Goal: Task Accomplishment & Management: Use online tool/utility

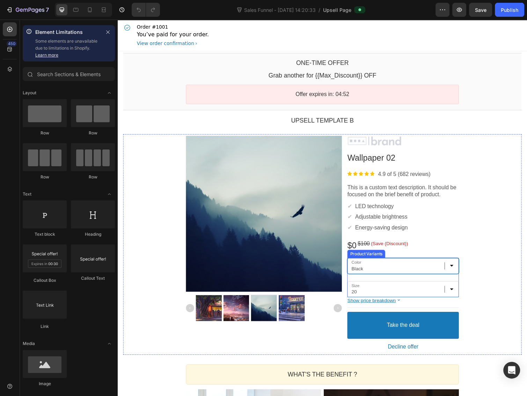
click at [374, 276] on select "Black Red Yellow" at bounding box center [410, 272] width 114 height 16
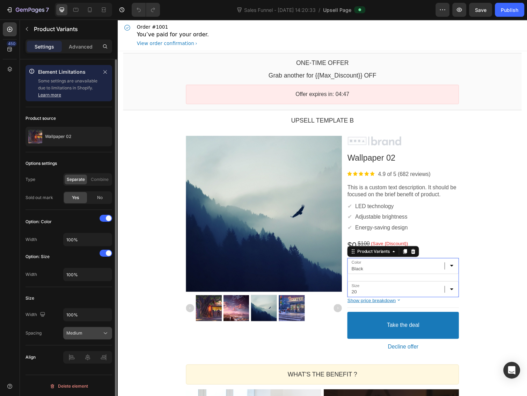
click at [88, 332] on div "Medium" at bounding box center [84, 333] width 36 height 6
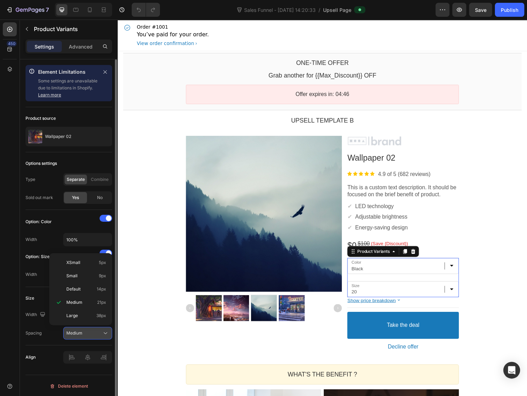
click at [88, 332] on div "Medium" at bounding box center [84, 333] width 36 height 6
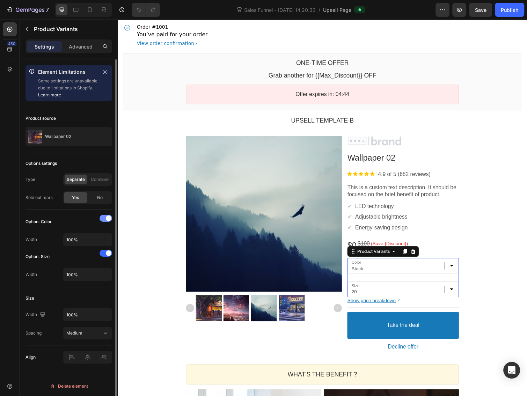
click at [107, 217] on span at bounding box center [109, 219] width 6 height 6
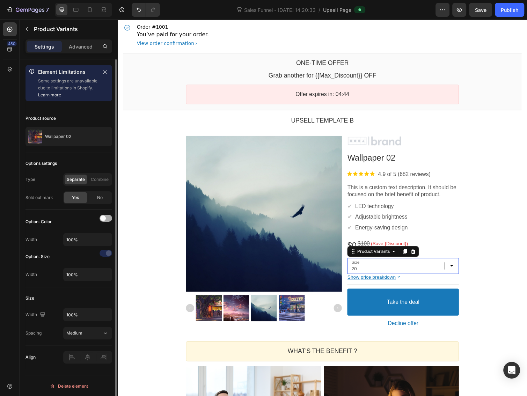
click at [107, 217] on div at bounding box center [106, 218] width 13 height 7
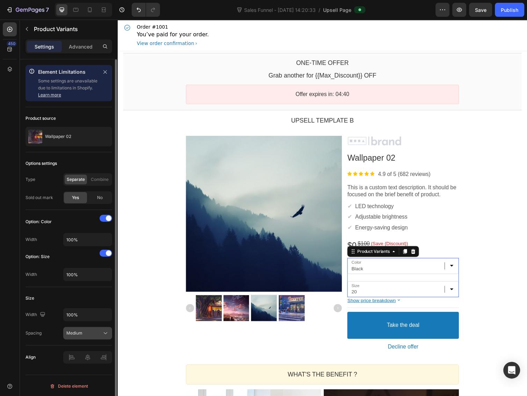
click at [87, 332] on div "Medium" at bounding box center [84, 333] width 36 height 6
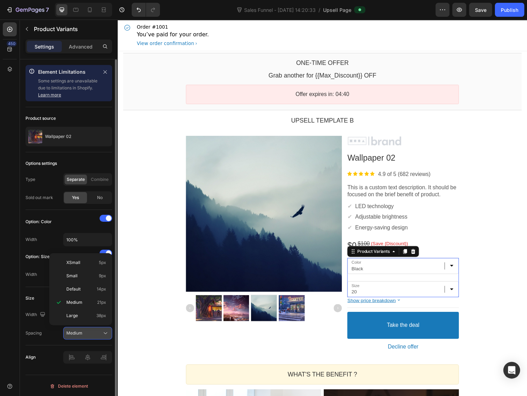
click at [87, 332] on div "Medium" at bounding box center [84, 333] width 36 height 6
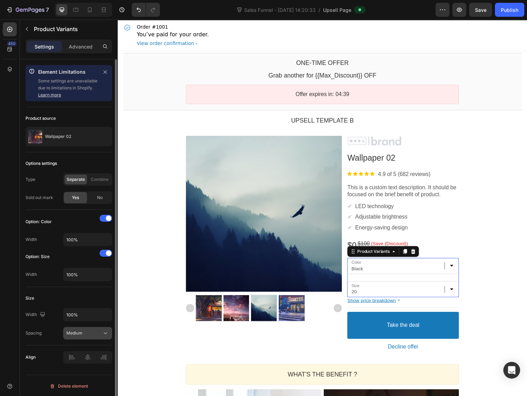
click at [87, 332] on div "Medium" at bounding box center [84, 333] width 36 height 6
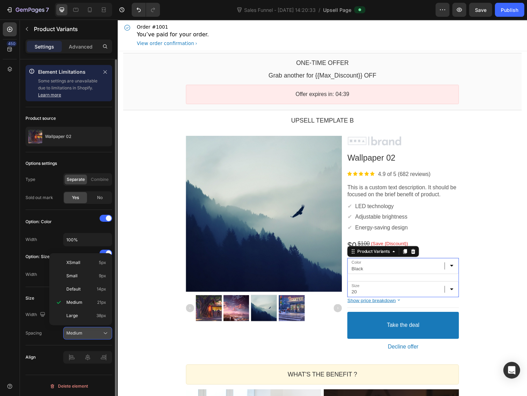
click at [87, 332] on div "Medium" at bounding box center [84, 333] width 36 height 6
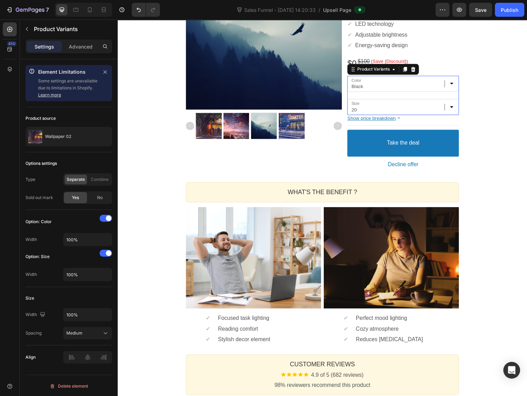
scroll to position [186, 0]
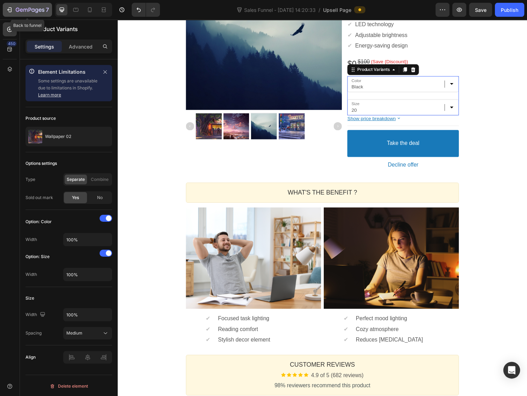
click at [36, 10] on icon "button" at bounding box center [30, 10] width 29 height 6
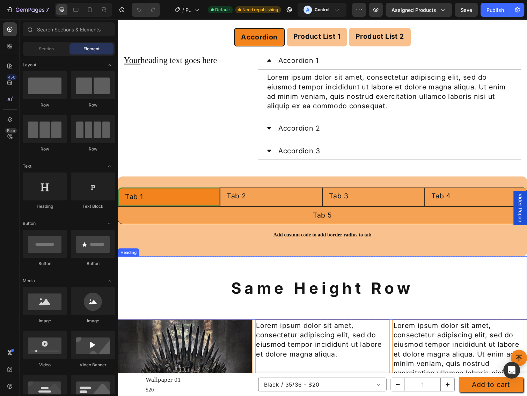
scroll to position [680, 0]
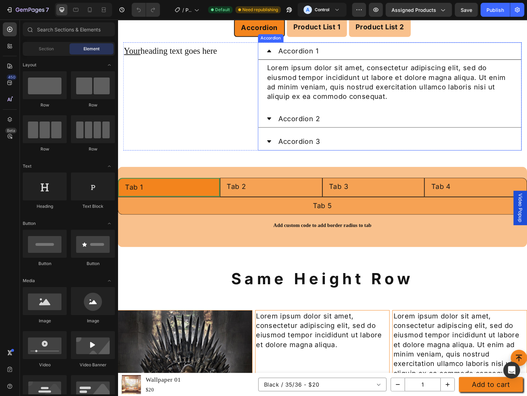
click at [342, 53] on div "Accordion 1" at bounding box center [401, 52] width 241 height 12
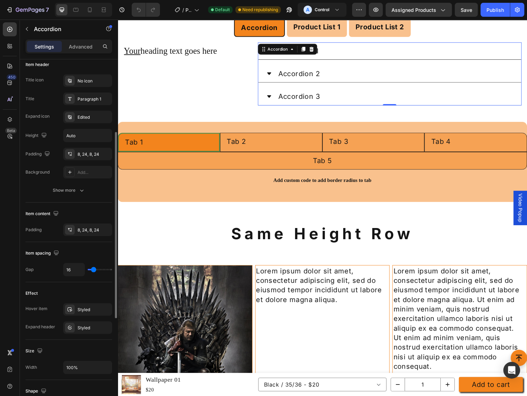
scroll to position [0, 0]
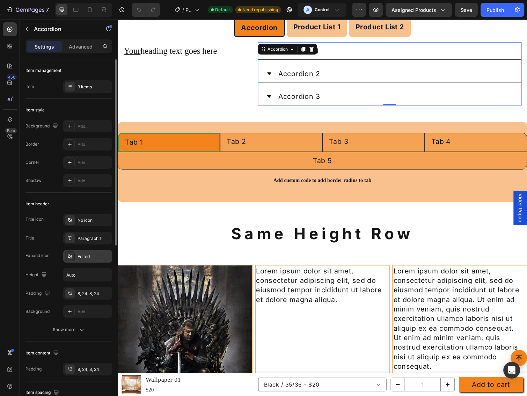
click at [85, 257] on div "Edited" at bounding box center [94, 257] width 33 height 6
click at [74, 329] on div "Show more" at bounding box center [69, 329] width 32 height 7
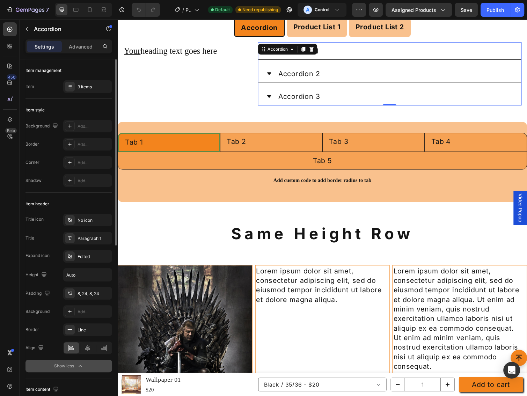
click at [76, 367] on div "Show less" at bounding box center [69, 366] width 30 height 7
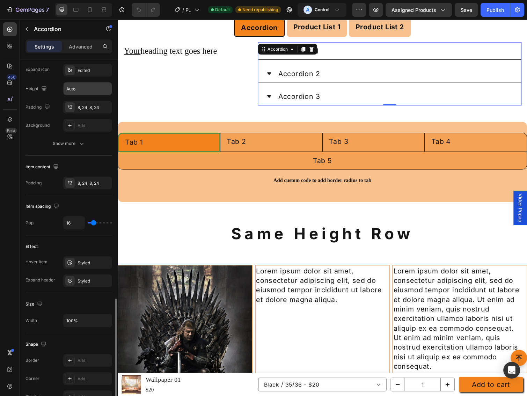
scroll to position [280, 0]
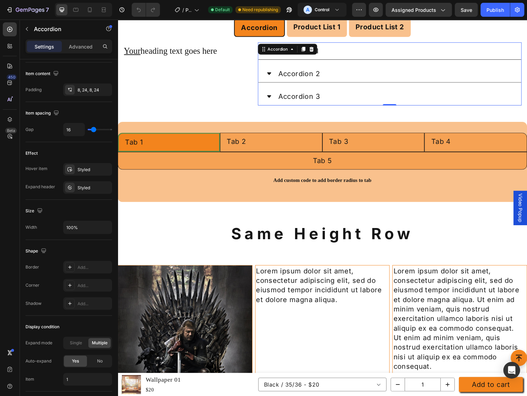
click at [301, 73] on div "Accordion 2" at bounding box center [303, 75] width 45 height 12
click at [301, 73] on p "Accordion 2" at bounding box center [303, 75] width 43 height 10
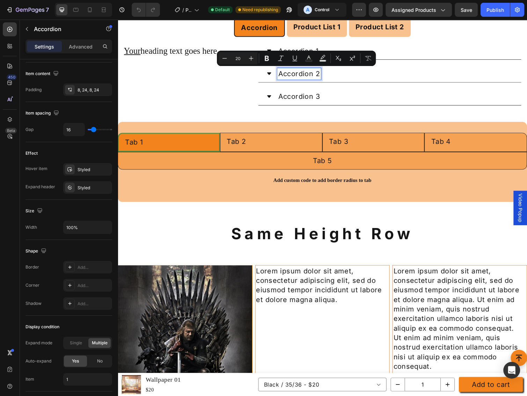
click at [301, 73] on p "Accordion 2" at bounding box center [303, 75] width 43 height 10
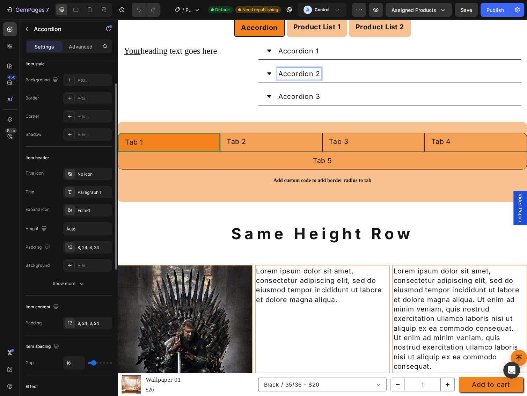
scroll to position [0, 0]
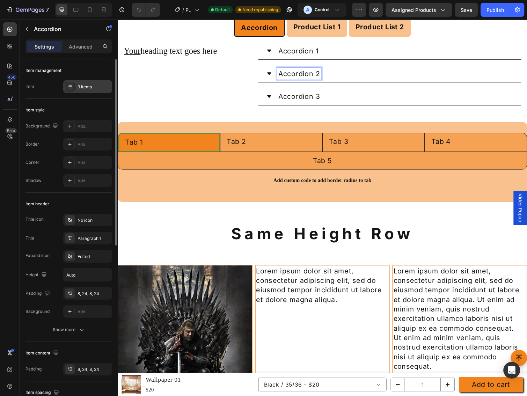
click at [82, 88] on div "3 items" at bounding box center [94, 87] width 33 height 6
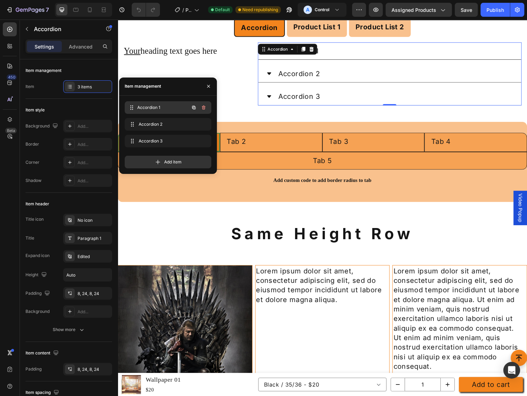
click at [159, 107] on span "Accordion 1" at bounding box center [163, 107] width 52 height 6
click at [196, 105] on icon "button" at bounding box center [194, 108] width 6 height 6
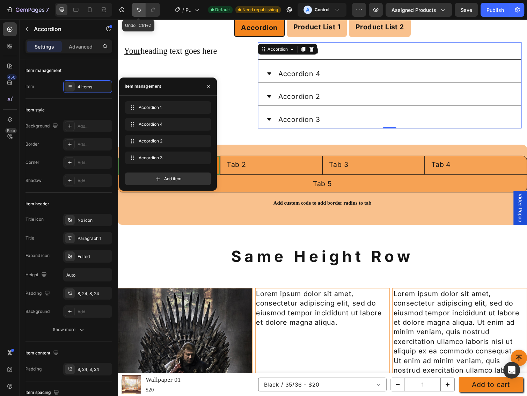
click at [138, 9] on icon "Undo/Redo" at bounding box center [138, 9] width 7 height 7
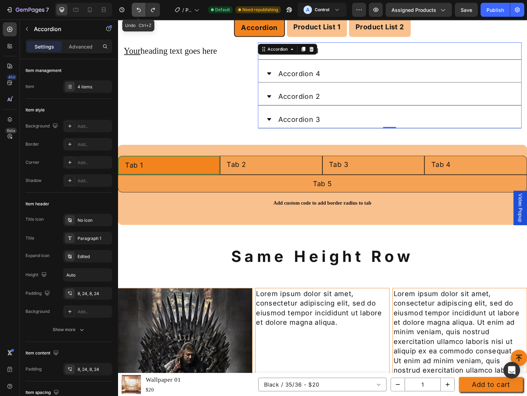
click at [135, 9] on icon "Undo/Redo" at bounding box center [138, 9] width 7 height 7
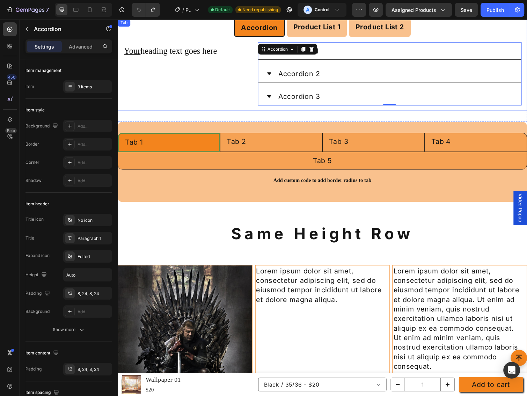
click at [194, 36] on ul "Accordion Product List 1 Product List 2" at bounding box center [327, 28] width 419 height 19
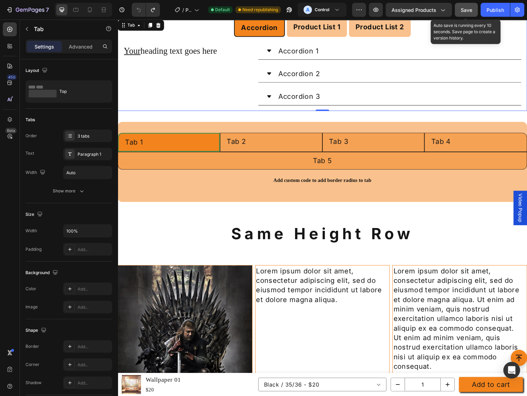
click at [468, 7] on span "Save" at bounding box center [467, 10] width 12 height 6
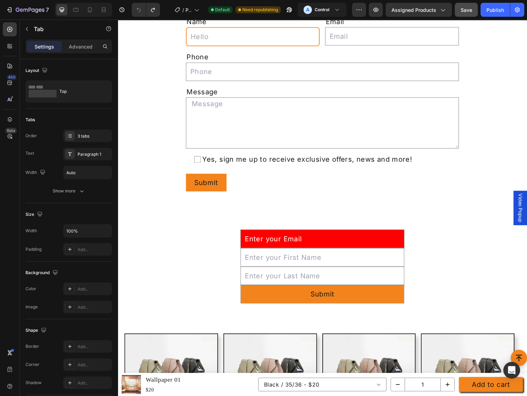
scroll to position [2106, 0]
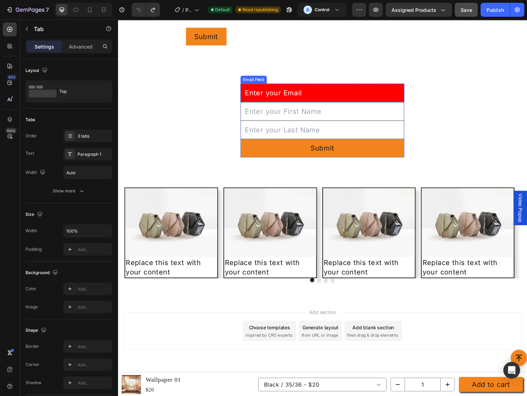
click at [247, 81] on div "Email Field" at bounding box center [257, 81] width 24 height 6
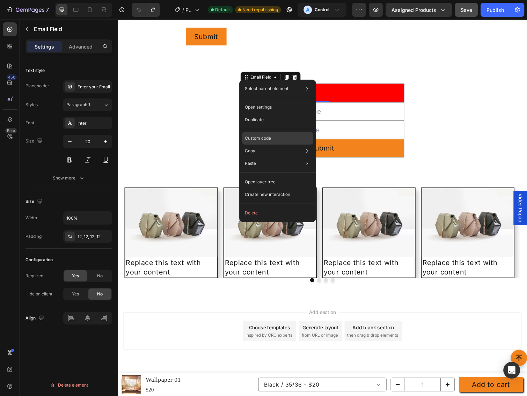
click at [255, 139] on p "Custom code" at bounding box center [258, 138] width 26 height 6
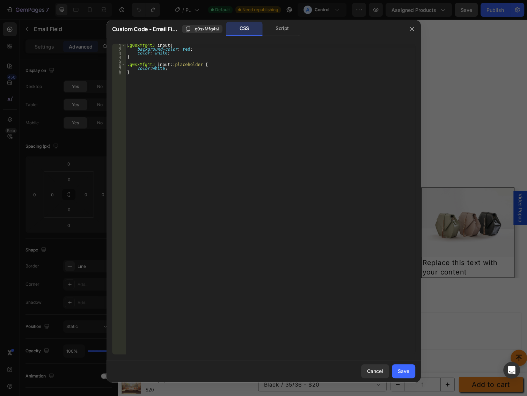
type textarea "}"
click at [255, 139] on div ".g0sxMfg4tJ input { background-color : red ; color : white ; } .g0sxMfg4tJ inpu…" at bounding box center [271, 203] width 290 height 319
click at [296, 259] on div ".g0sxMfg4tJ input { background-color : red ; color : white ; } .g0sxMfg4tJ inpu…" at bounding box center [271, 203] width 290 height 319
click at [376, 365] on button "Cancel" at bounding box center [375, 371] width 28 height 14
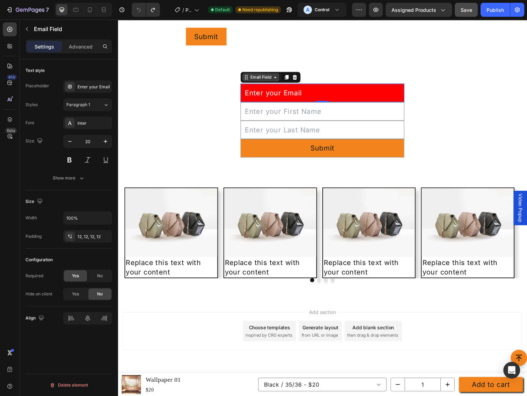
click at [260, 81] on div "Email Field" at bounding box center [264, 78] width 24 height 6
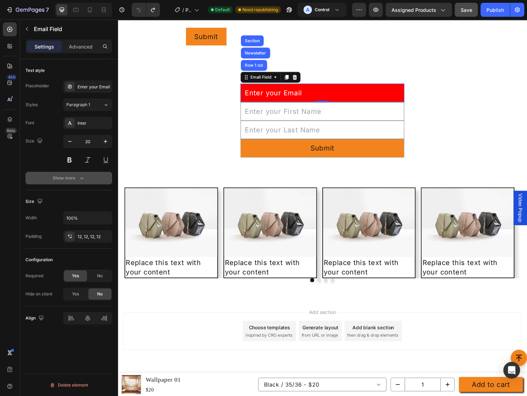
click at [65, 179] on div "Show more" at bounding box center [69, 178] width 32 height 7
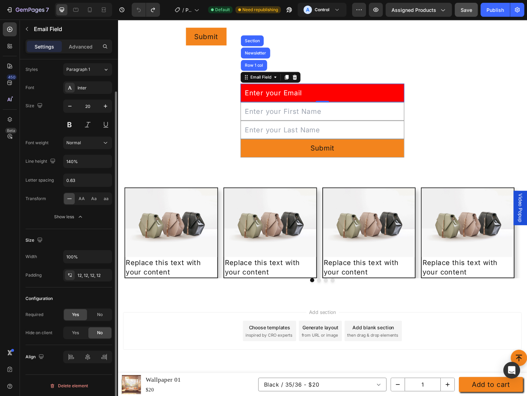
scroll to position [0, 0]
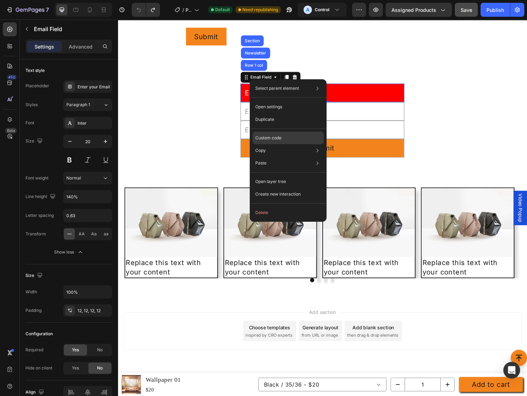
click at [267, 137] on p "Custom code" at bounding box center [268, 138] width 26 height 6
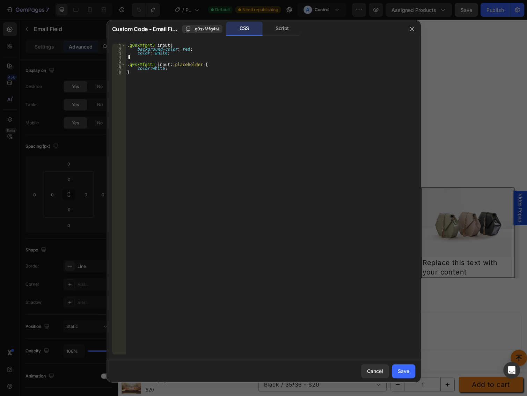
click at [145, 58] on div ".g0sxMfg4tJ input { background-color : red ; color : white ; } .g0sxMfg4tJ inpu…" at bounding box center [271, 203] width 290 height 319
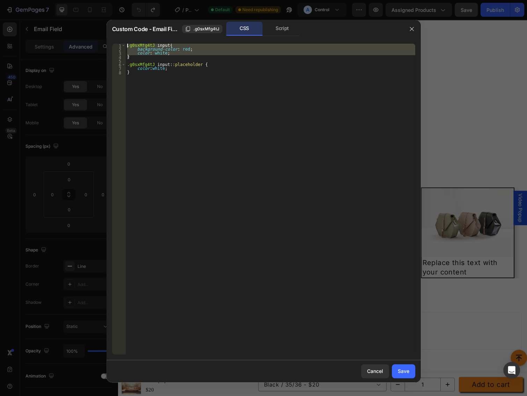
click at [182, 102] on div ".g0sxMfg4tJ input { background-color : red ; color : white ; } .g0sxMfg4tJ inpu…" at bounding box center [271, 203] width 290 height 319
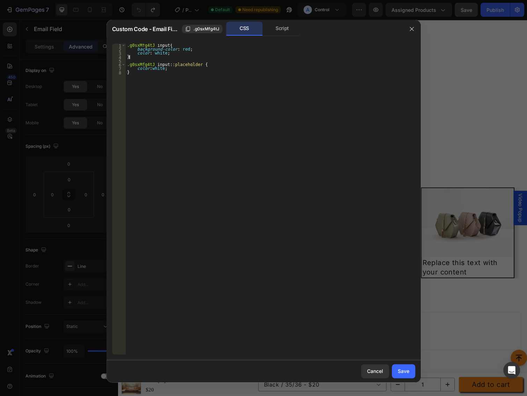
click at [132, 57] on div ".g0sxMfg4tJ input { background-color : red ; color : white ; } .g0sxMfg4tJ inpu…" at bounding box center [271, 203] width 290 height 319
click at [140, 48] on div ".g0sxMfg4tJ input { background-color : red ; color : white ; } .g0sxMfg4tJ inpu…" at bounding box center [271, 203] width 290 height 319
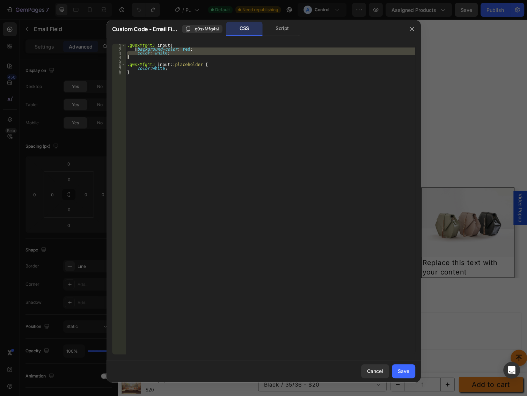
type textarea ".g0sxMfg4tJ input{ background-color: red;"
click at [409, 29] on icon "button" at bounding box center [412, 29] width 6 height 6
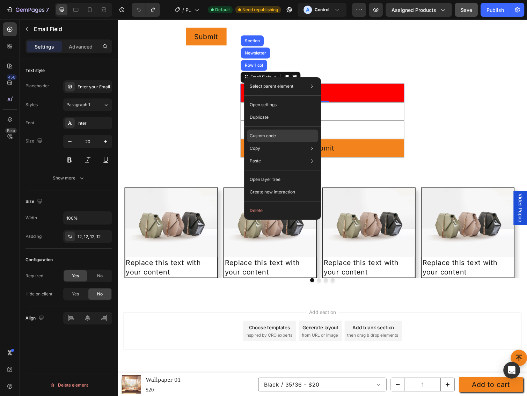
click at [262, 134] on p "Custom code" at bounding box center [263, 136] width 26 height 6
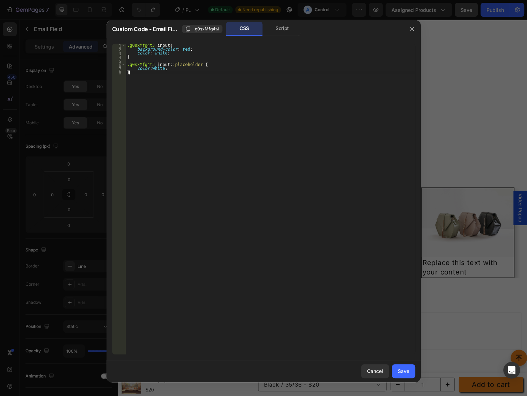
click at [156, 77] on div ".g0sxMfg4tJ input { background-color : red ; color : white ; } .g0sxMfg4tJ inpu…" at bounding box center [271, 203] width 290 height 319
click at [153, 46] on div ".g0sxMfg4tJ input { background-color : red ; color : white ; } .g0sxMfg4tJ inpu…" at bounding box center [271, 203] width 290 height 319
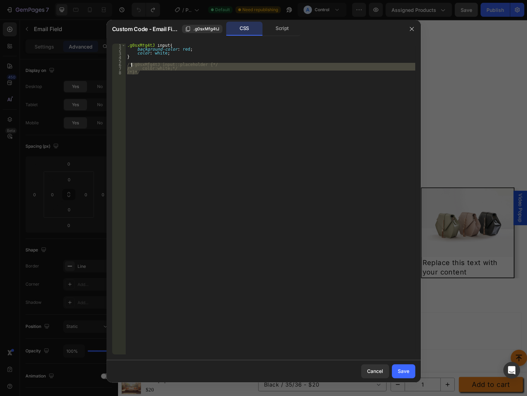
type textarea "/*.g0sxMfg4tJ input::placeholder {*/ /* color:white;*/"
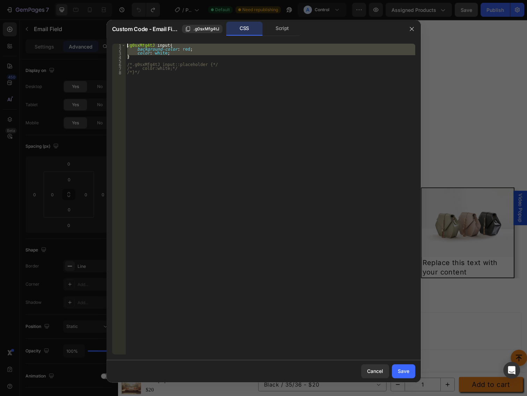
type textarea "/*.g0sxMfg4tJ input{*/"
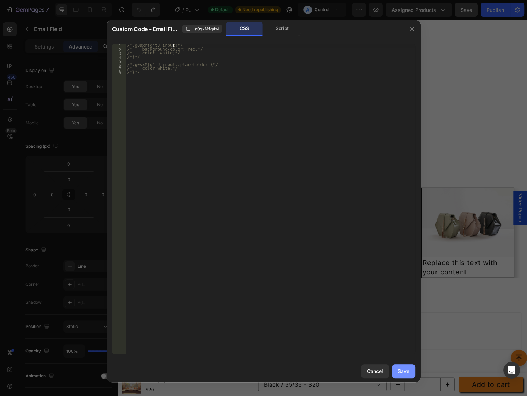
click at [404, 369] on div "Save" at bounding box center [404, 371] width 12 height 7
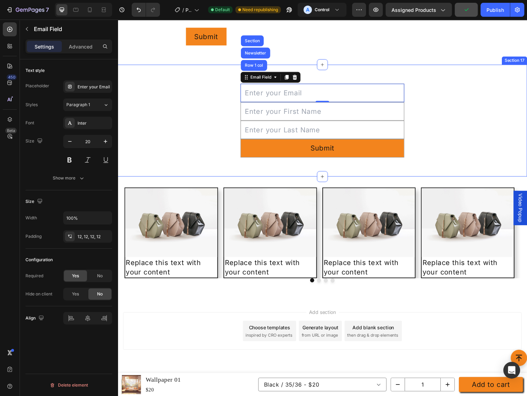
click at [472, 171] on div "Email Field Row 1 col Newsletter Section 0 Text Field Text Field Submit Submit …" at bounding box center [327, 123] width 419 height 115
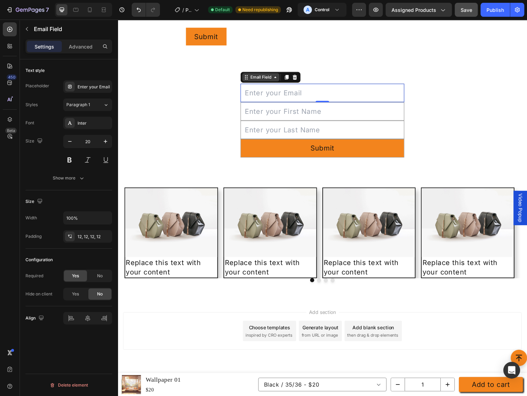
click at [256, 81] on div "Email Field" at bounding box center [264, 78] width 38 height 8
click at [79, 47] on p "Advanced" at bounding box center [81, 46] width 24 height 7
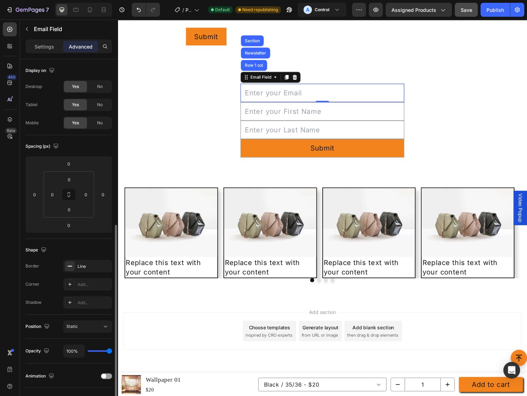
scroll to position [93, 0]
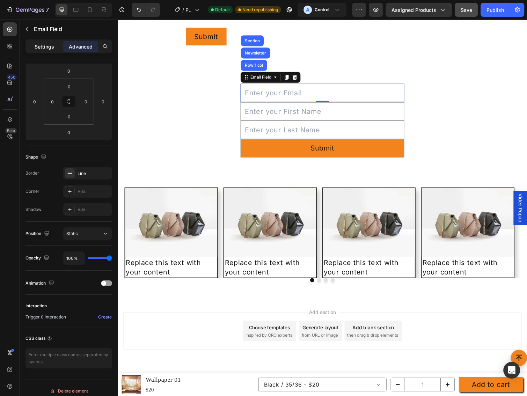
click at [45, 43] on p "Settings" at bounding box center [45, 46] width 20 height 7
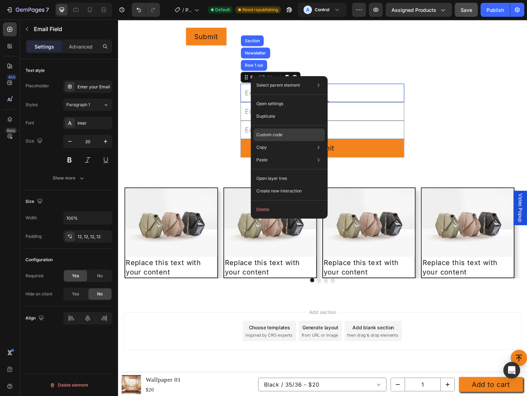
click at [265, 134] on p "Custom code" at bounding box center [269, 135] width 26 height 6
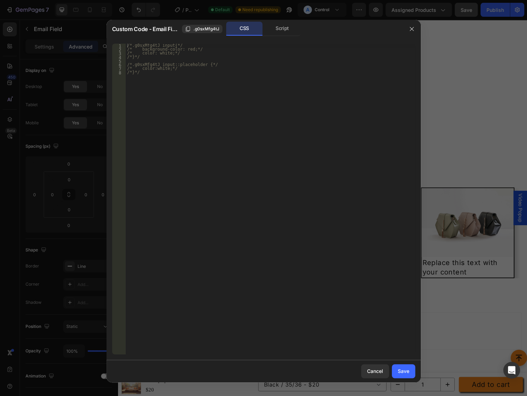
click at [149, 57] on div "/*.g0sxMfg4tJ input{*/ /* background-color: red;*/ /* color: white;*/ /*}*/ /*.…" at bounding box center [271, 203] width 290 height 319
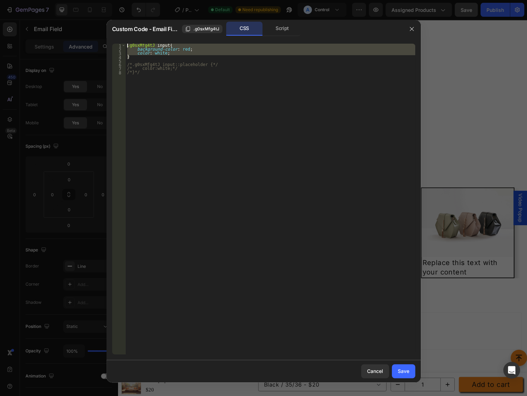
type textarea ".g0sxMfg4tJ input{"
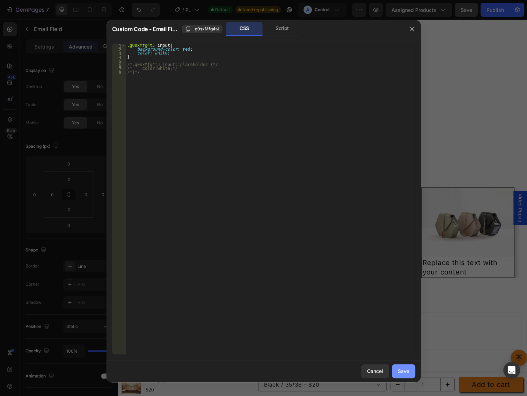
drag, startPoint x: 397, startPoint y: 369, endPoint x: 284, endPoint y: 346, distance: 114.5
click at [397, 369] on button "Save" at bounding box center [403, 371] width 23 height 14
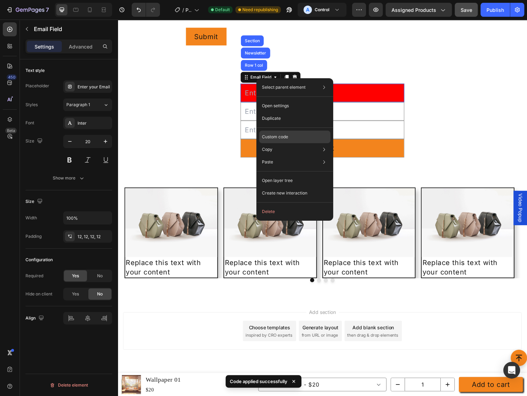
click at [276, 137] on p "Custom code" at bounding box center [275, 137] width 26 height 6
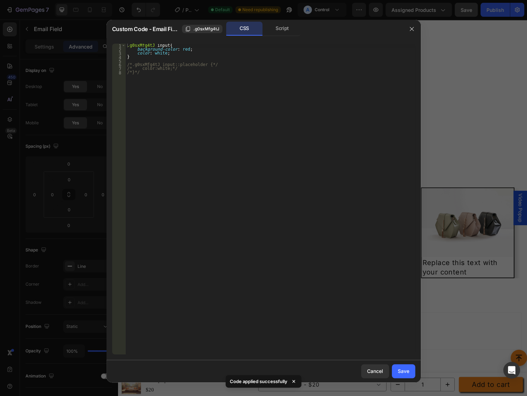
click at [145, 73] on div ".g0sxMfg4tJ input { background-color : red ; color : white ; } /*.g0sxMfg4tJ in…" at bounding box center [271, 203] width 290 height 319
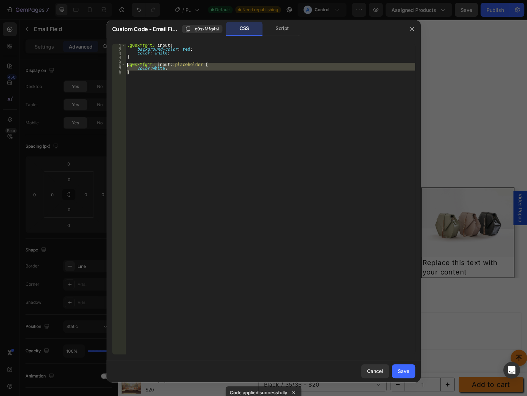
type textarea "}"
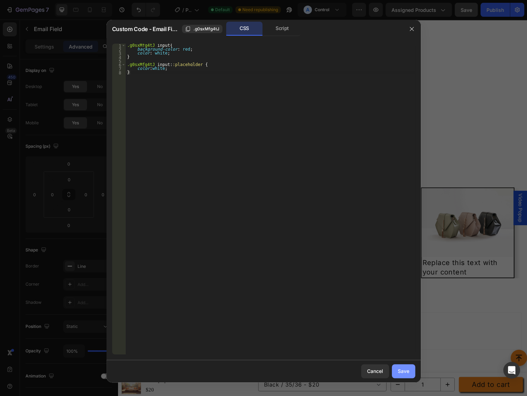
drag, startPoint x: 406, startPoint y: 372, endPoint x: 238, endPoint y: 262, distance: 200.6
click at [406, 372] on div "Save" at bounding box center [404, 371] width 12 height 7
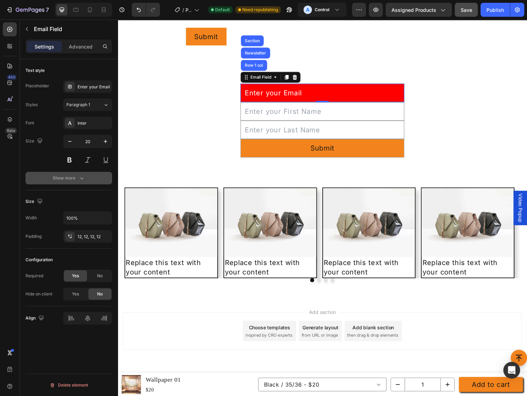
click at [75, 176] on div "Show more" at bounding box center [69, 178] width 32 height 7
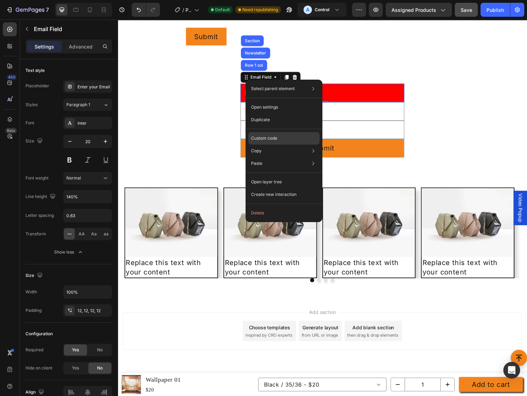
click at [267, 140] on p "Custom code" at bounding box center [264, 138] width 26 height 6
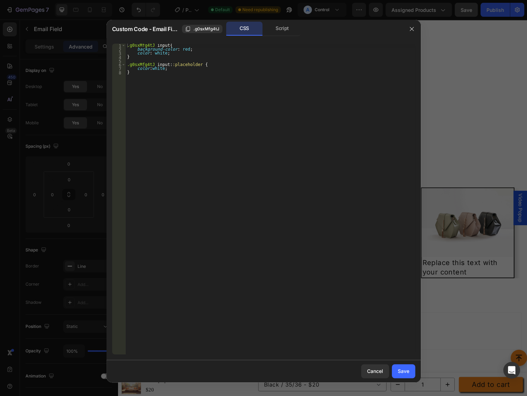
click at [145, 77] on div ".g0sxMfg4tJ input { background-color : red ; color : white ; } .g0sxMfg4tJ inpu…" at bounding box center [271, 203] width 290 height 319
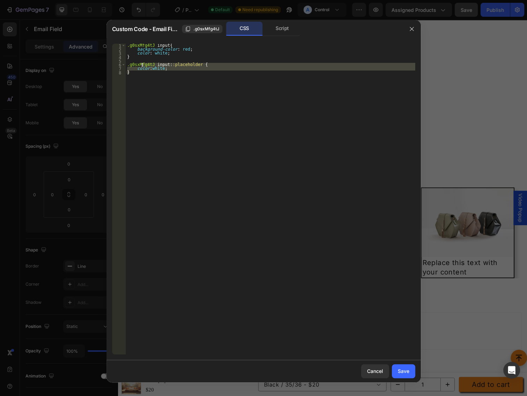
click at [142, 65] on div ".g0sxMfg4tJ input { background-color : red ; color : white ; } .g0sxMfg4tJ inpu…" at bounding box center [271, 203] width 290 height 319
click at [273, 179] on div ".g0sxMfg4tJ input { background-color : red ; color : white ; } .g0sxMfg4tJ inpu…" at bounding box center [271, 199] width 290 height 311
type textarea "}"
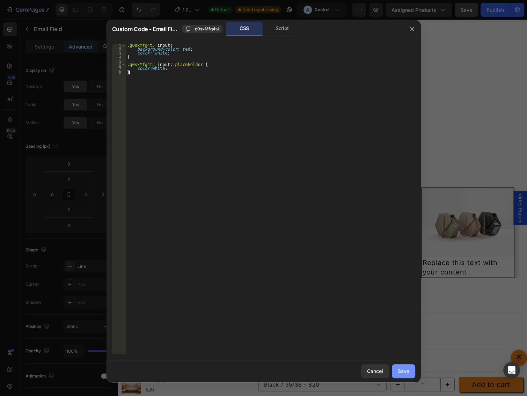
drag, startPoint x: 396, startPoint y: 371, endPoint x: 338, endPoint y: 24, distance: 351.1
click at [396, 371] on button "Save" at bounding box center [403, 371] width 23 height 14
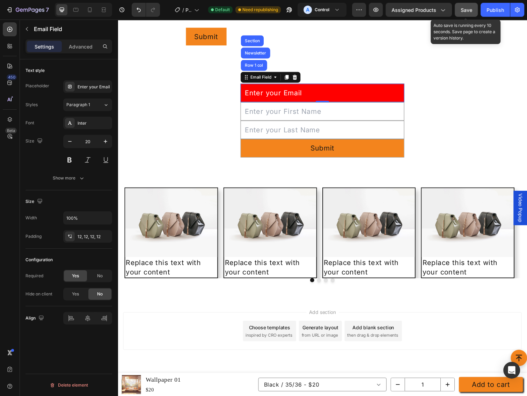
click at [468, 12] on span "Save" at bounding box center [467, 10] width 12 height 6
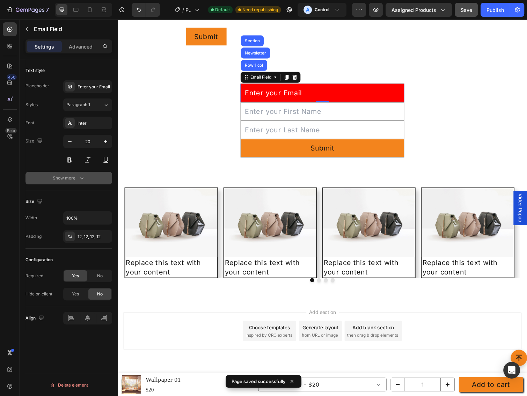
click at [65, 180] on div "Show more" at bounding box center [69, 178] width 32 height 7
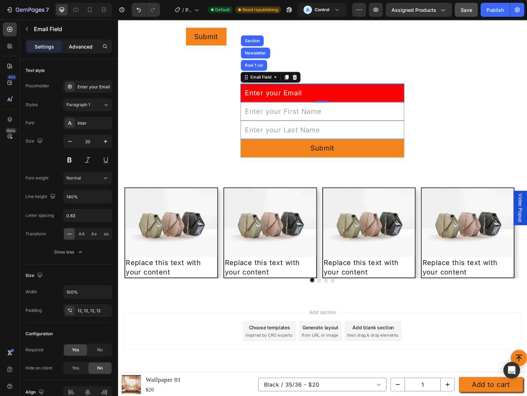
click at [80, 49] on p "Advanced" at bounding box center [81, 46] width 24 height 7
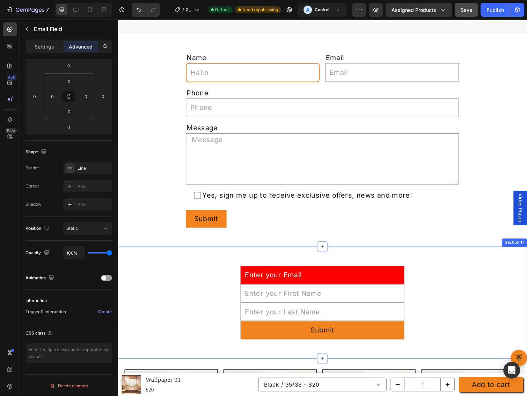
scroll to position [2106, 0]
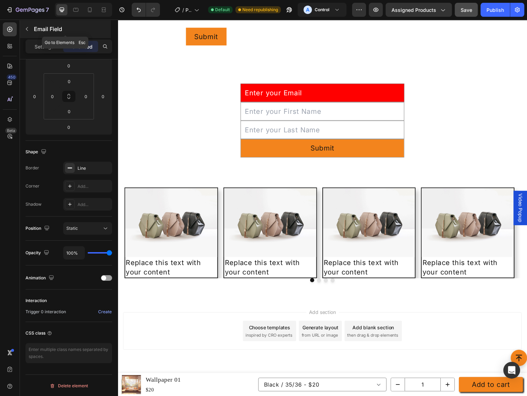
click at [28, 31] on icon "button" at bounding box center [27, 29] width 6 height 6
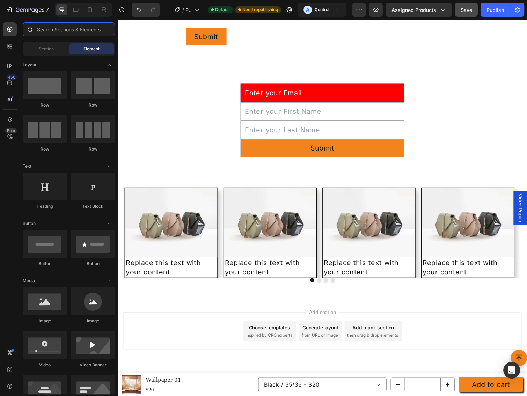
click at [57, 29] on input "text" at bounding box center [69, 29] width 92 height 14
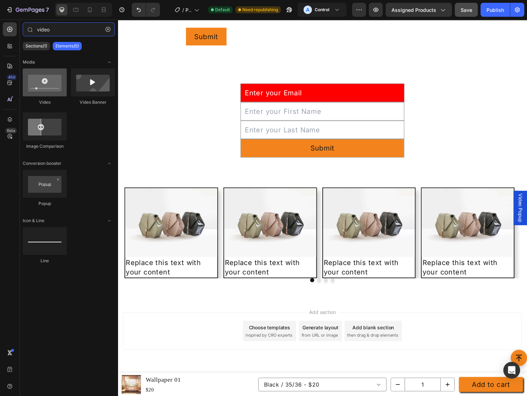
type input "video"
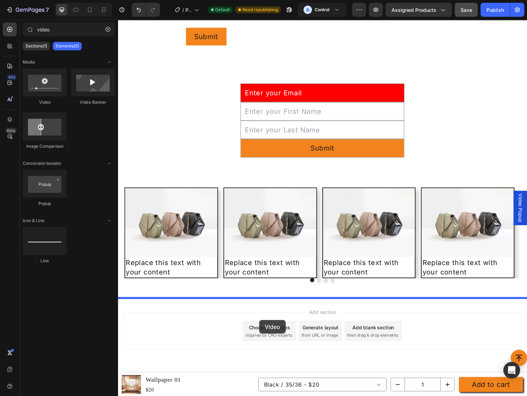
drag, startPoint x: 140, startPoint y: 236, endPoint x: 263, endPoint y: 328, distance: 153.3
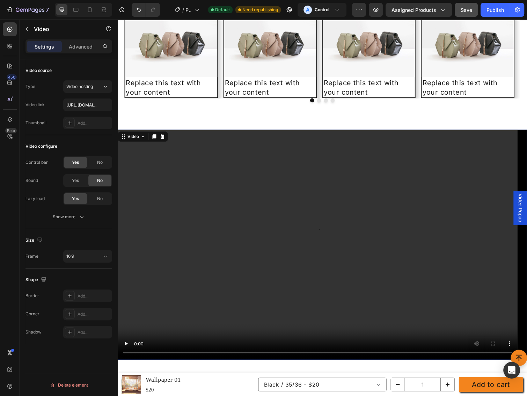
scroll to position [2367, 0]
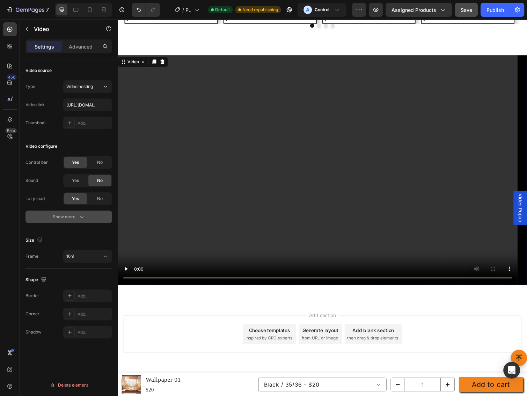
click at [89, 215] on button "Show more" at bounding box center [69, 217] width 87 height 13
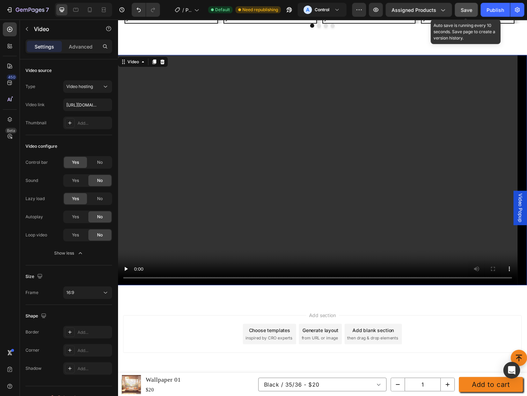
click at [472, 7] on button "Save" at bounding box center [466, 10] width 23 height 14
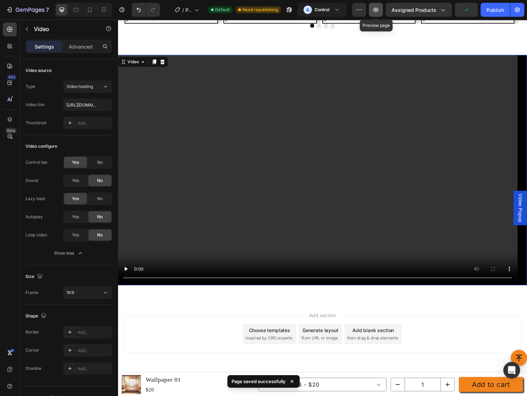
click at [377, 10] on icon "button" at bounding box center [376, 10] width 5 height 4
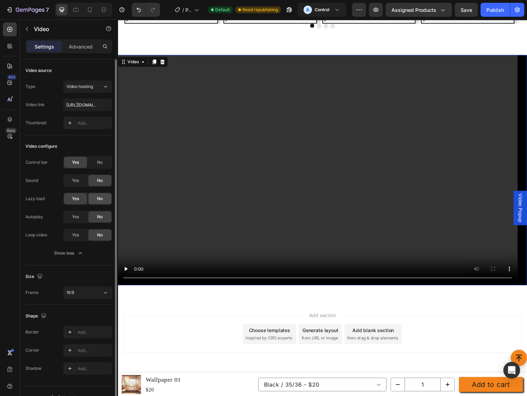
click at [95, 200] on div "No" at bounding box center [99, 198] width 23 height 11
click at [73, 201] on span "Yes" at bounding box center [75, 199] width 7 height 6
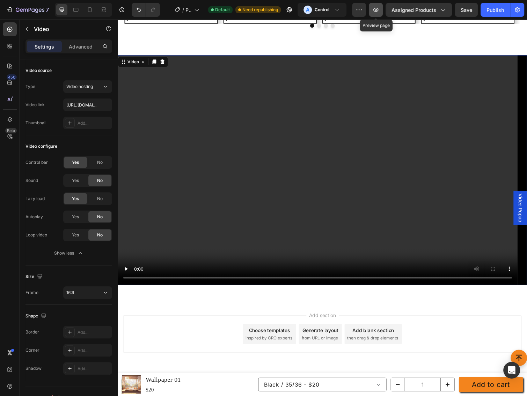
click at [383, 9] on button "button" at bounding box center [376, 10] width 14 height 14
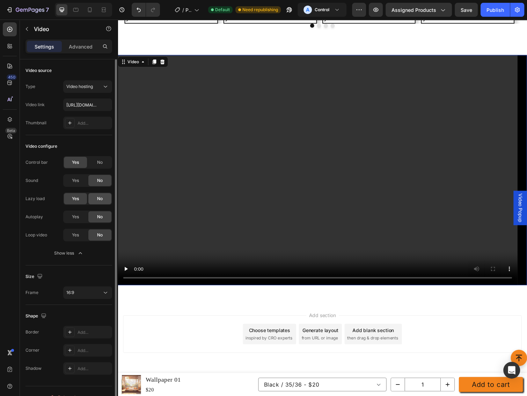
click at [101, 198] on span "No" at bounding box center [100, 199] width 6 height 6
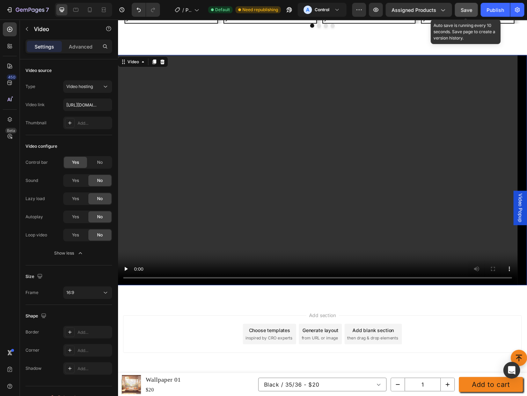
click at [463, 14] on button "Save" at bounding box center [466, 10] width 23 height 14
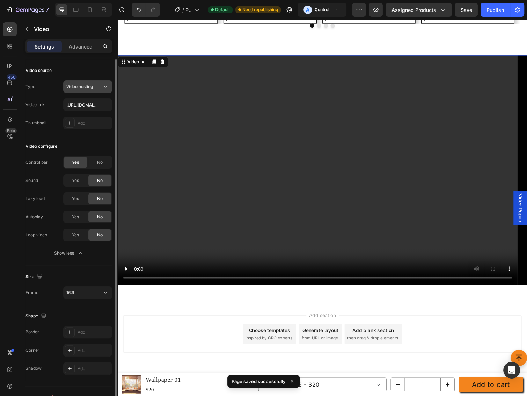
click at [103, 92] on button "Video hosting" at bounding box center [87, 86] width 49 height 13
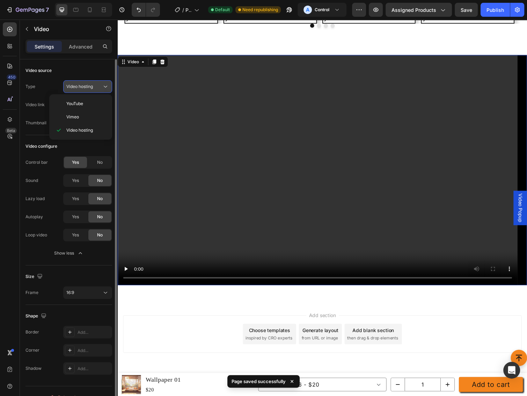
click at [103, 92] on button "Video hosting" at bounding box center [87, 86] width 49 height 13
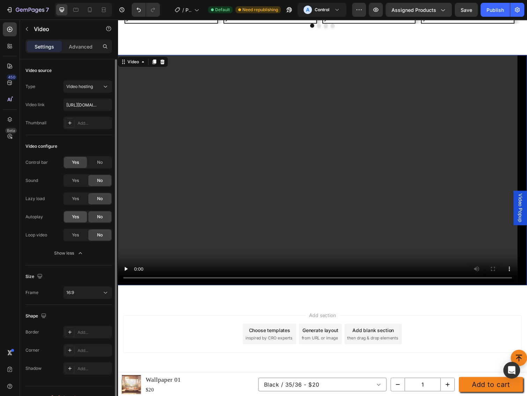
drag, startPoint x: 76, startPoint y: 202, endPoint x: 77, endPoint y: 215, distance: 12.9
click at [76, 202] on div "Yes" at bounding box center [75, 198] width 23 height 11
click at [77, 216] on span "Yes" at bounding box center [75, 217] width 7 height 6
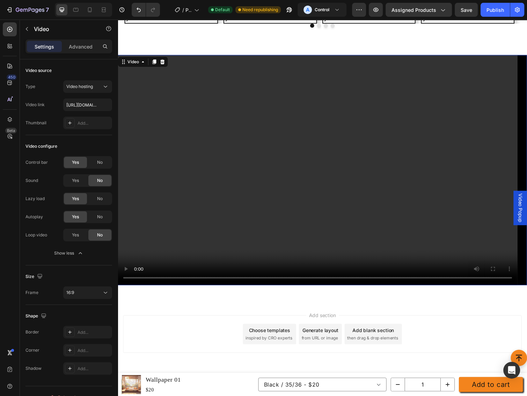
click at [469, 12] on span "Save" at bounding box center [467, 10] width 12 height 6
click at [136, 62] on div "Video" at bounding box center [133, 63] width 14 height 6
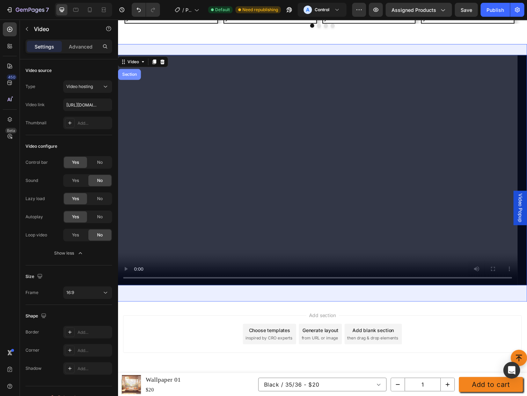
click at [129, 71] on div "Section" at bounding box center [129, 75] width 23 height 11
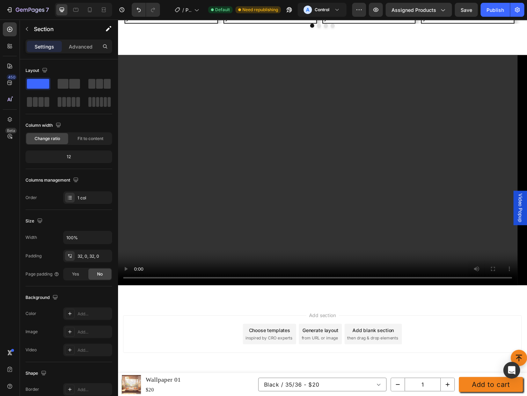
click at [475, 323] on div "Add section Choose templates inspired by CRO experts Generate layout from URL o…" at bounding box center [327, 342] width 408 height 38
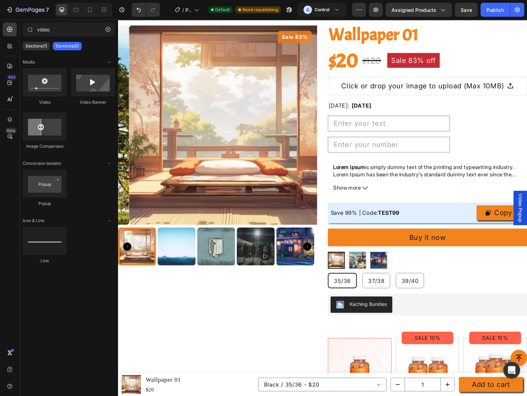
scroll to position [0, 0]
